Goal: Task Accomplishment & Management: Manage account settings

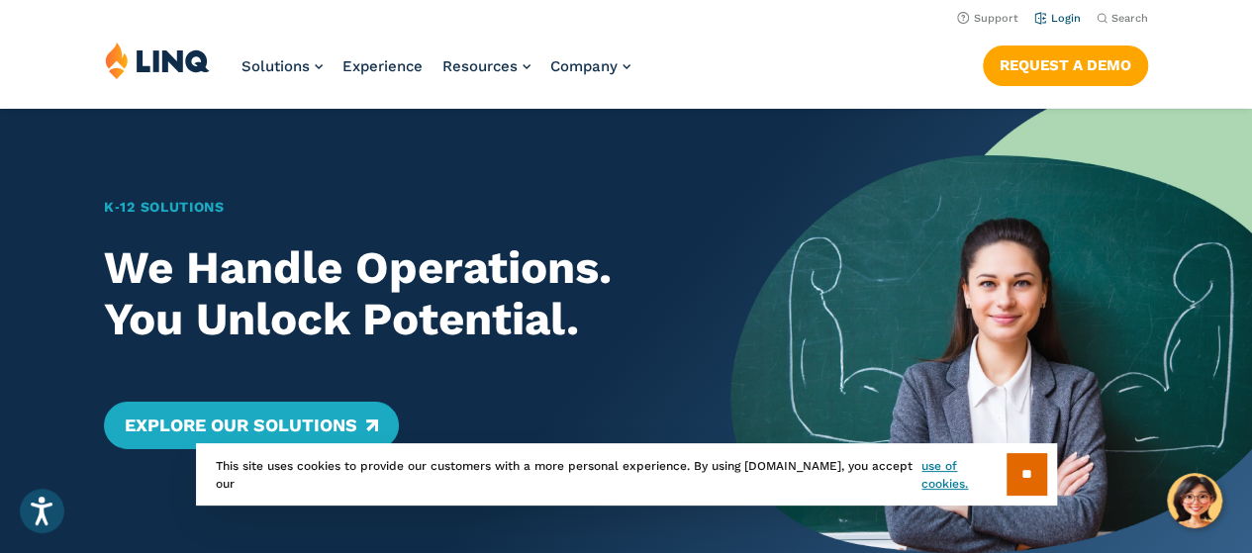
click at [1064, 18] on link "Login" at bounding box center [1057, 18] width 47 height 13
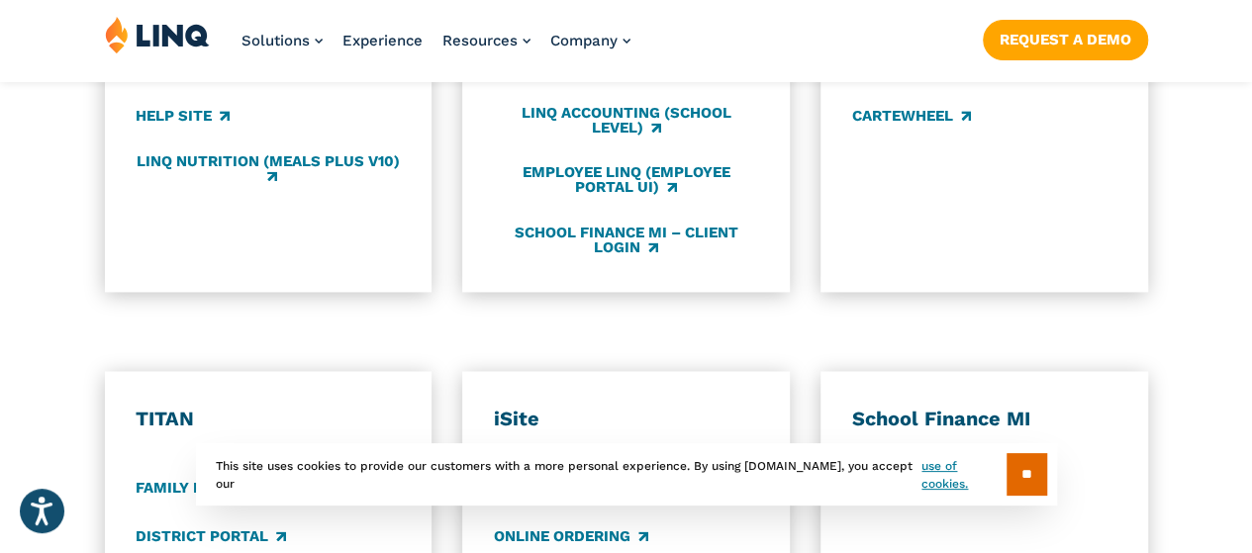
scroll to position [1344, 0]
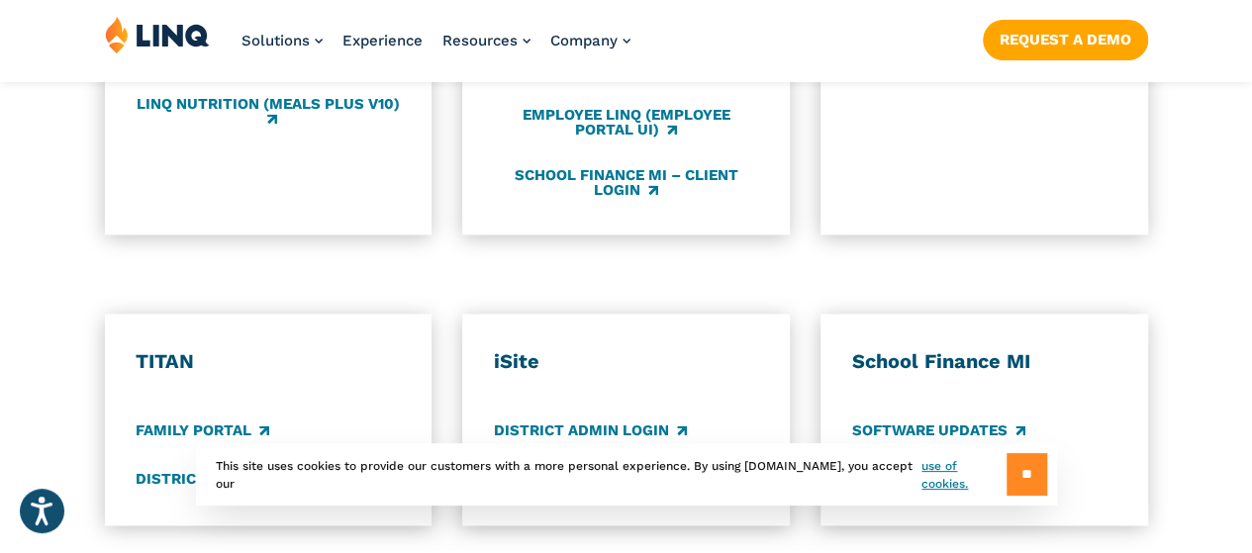
click at [1021, 482] on input "**" at bounding box center [1026, 474] width 41 height 43
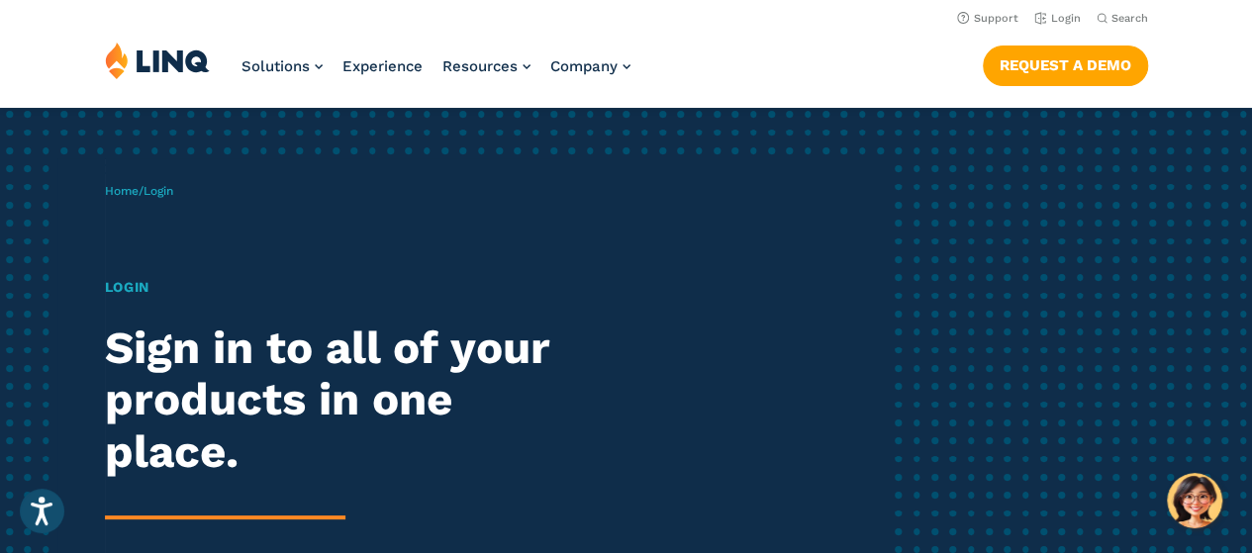
scroll to position [0, 0]
